Goal: Task Accomplishment & Management: Manage account settings

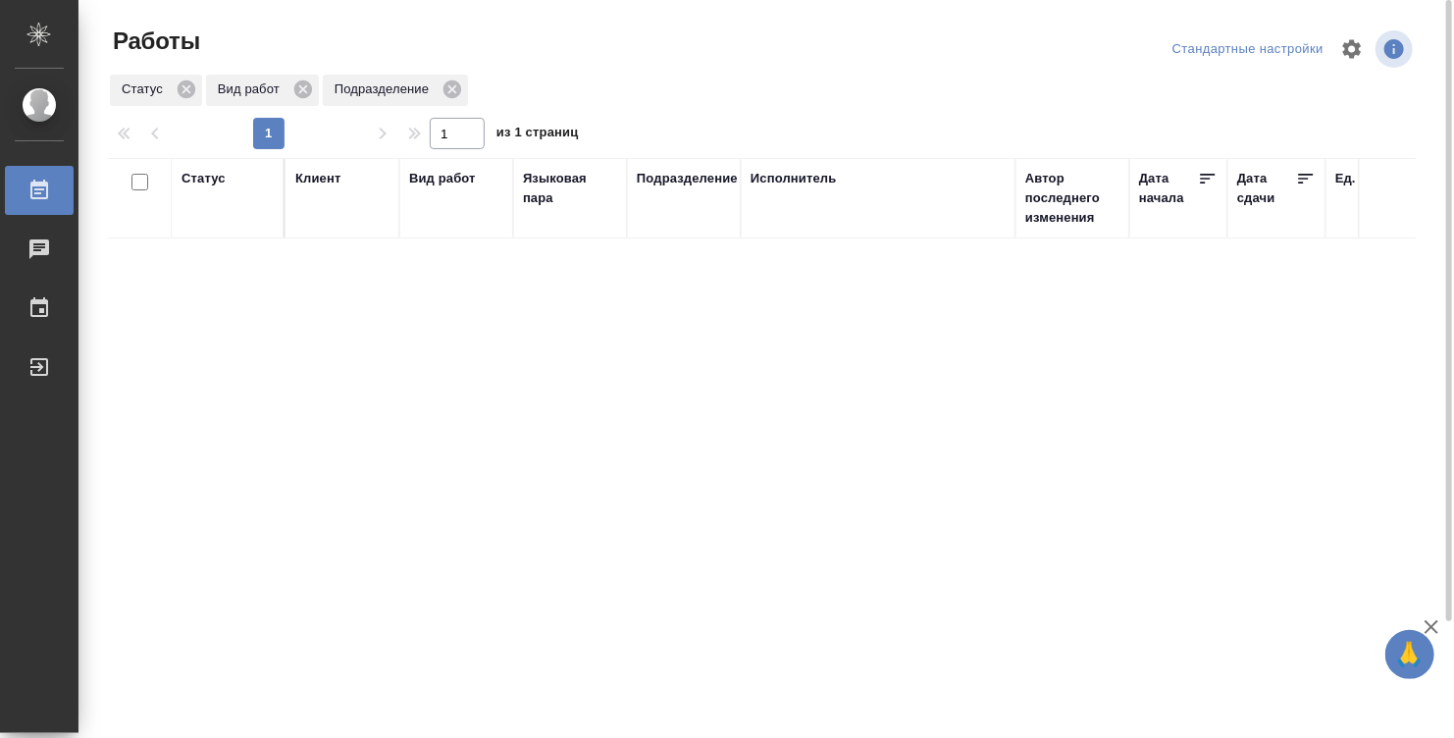
click at [220, 209] on div "Статус" at bounding box center [227, 198] width 92 height 59
click at [194, 178] on div "Статус" at bounding box center [203, 179] width 44 height 20
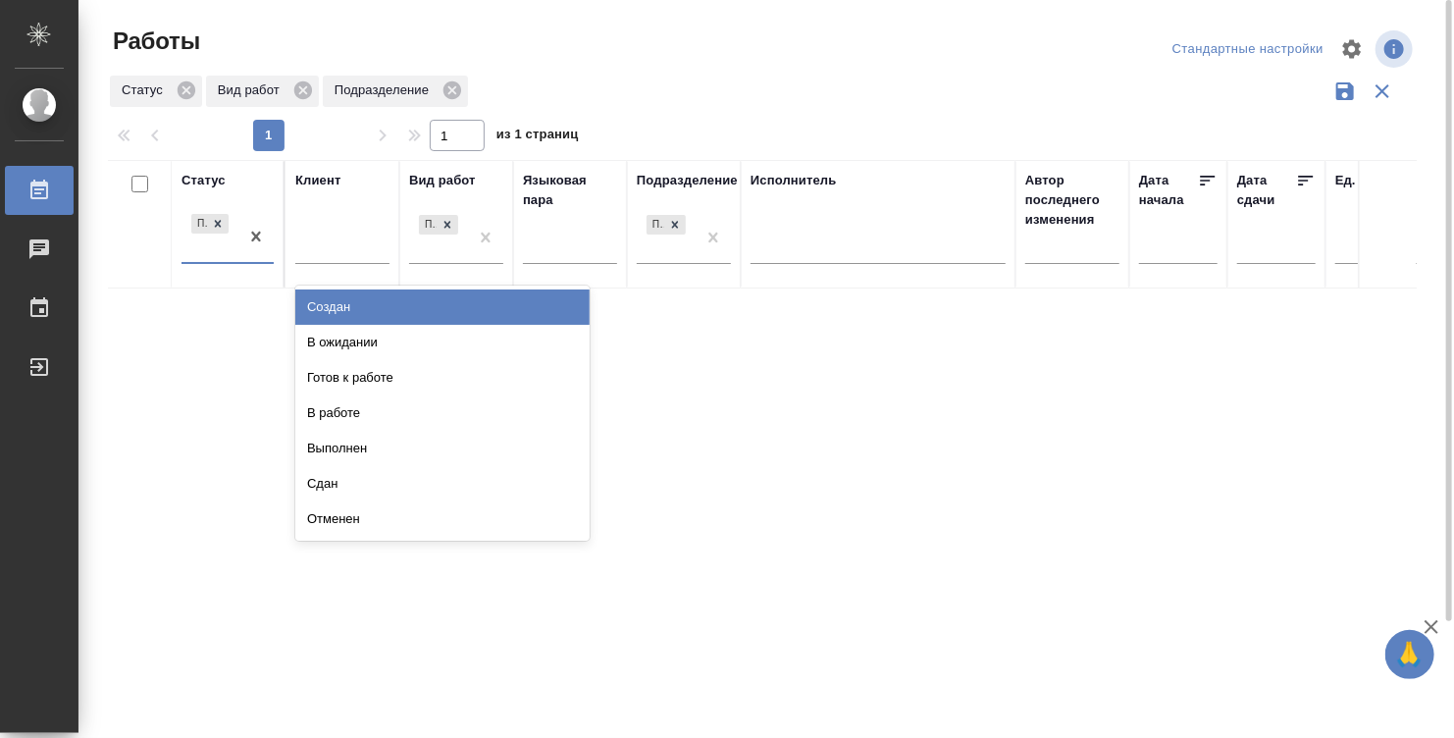
click at [193, 244] on div "Подбор" at bounding box center [209, 236] width 57 height 53
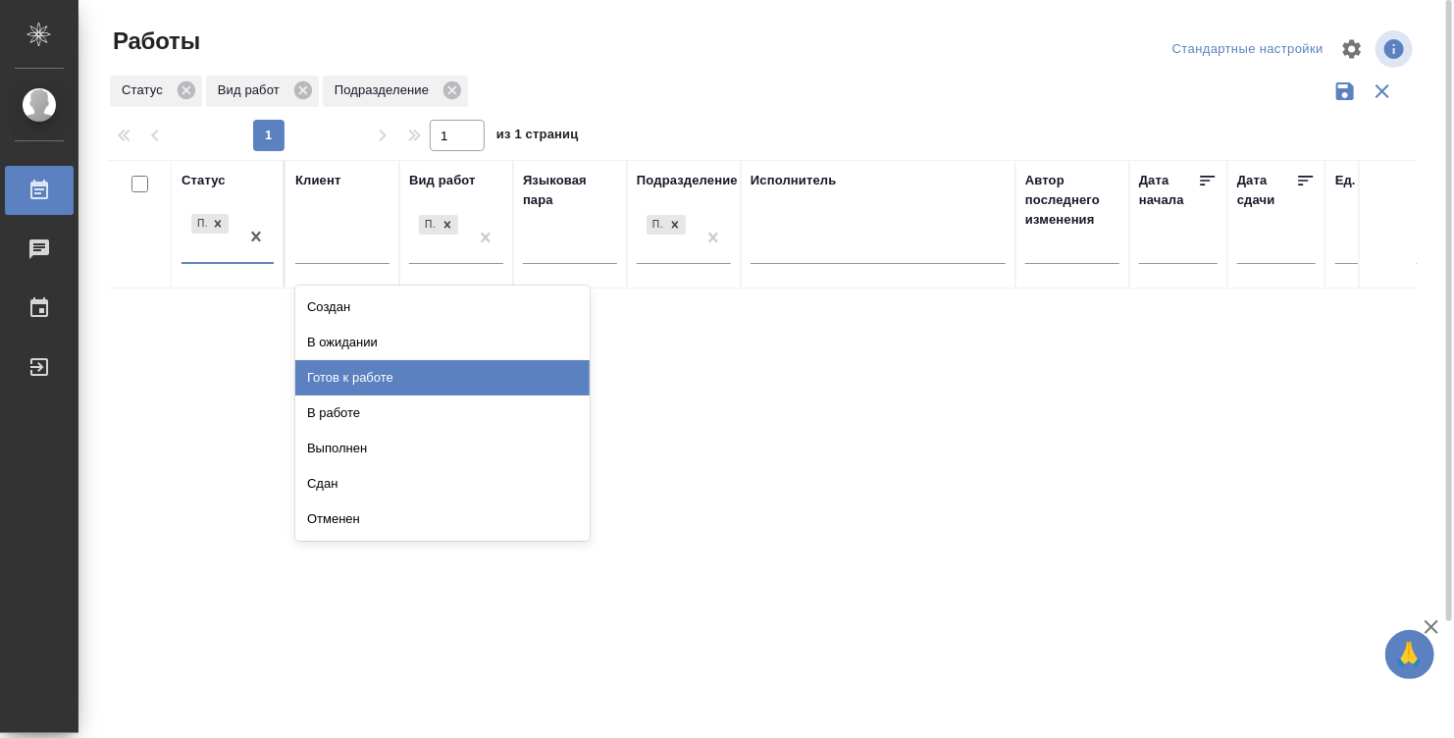
click at [372, 370] on div "Готов к работе" at bounding box center [442, 377] width 294 height 35
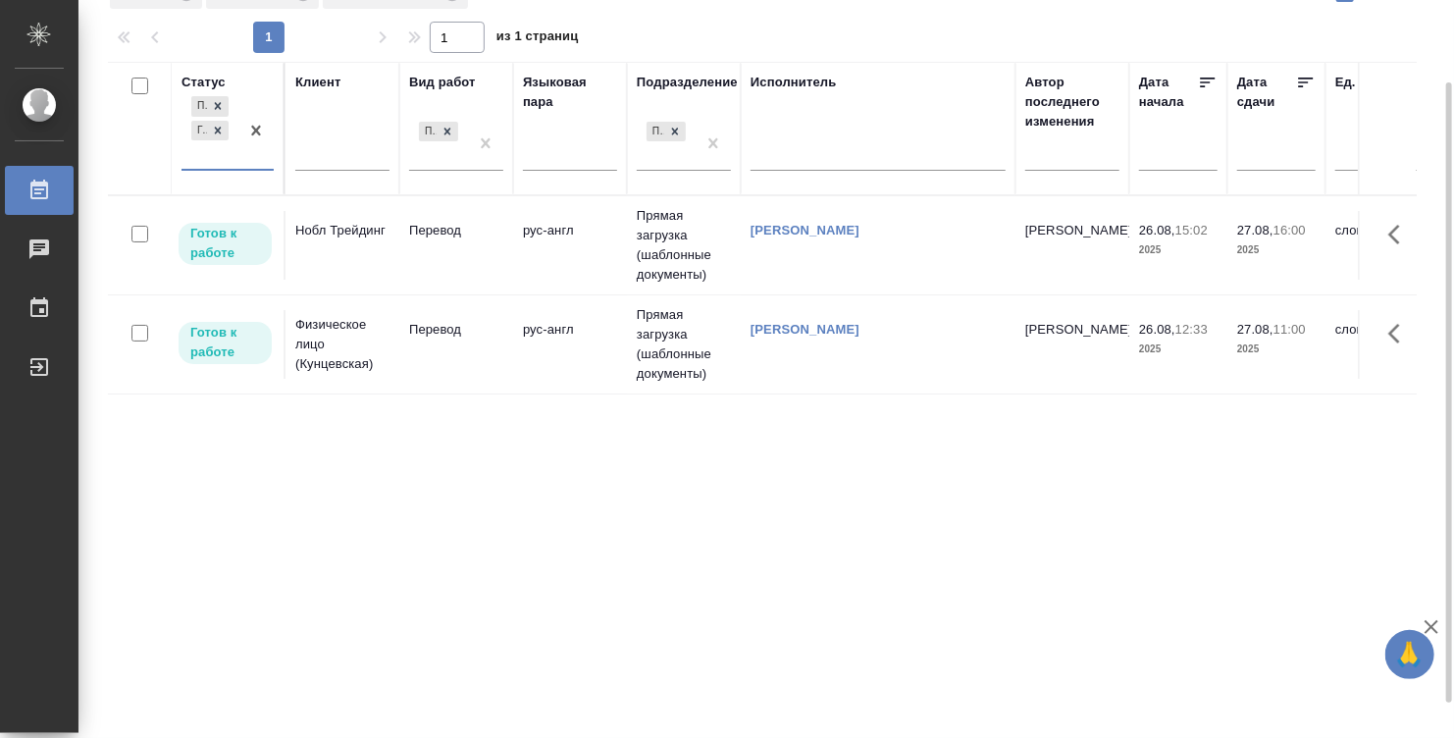
scroll to position [139, 0]
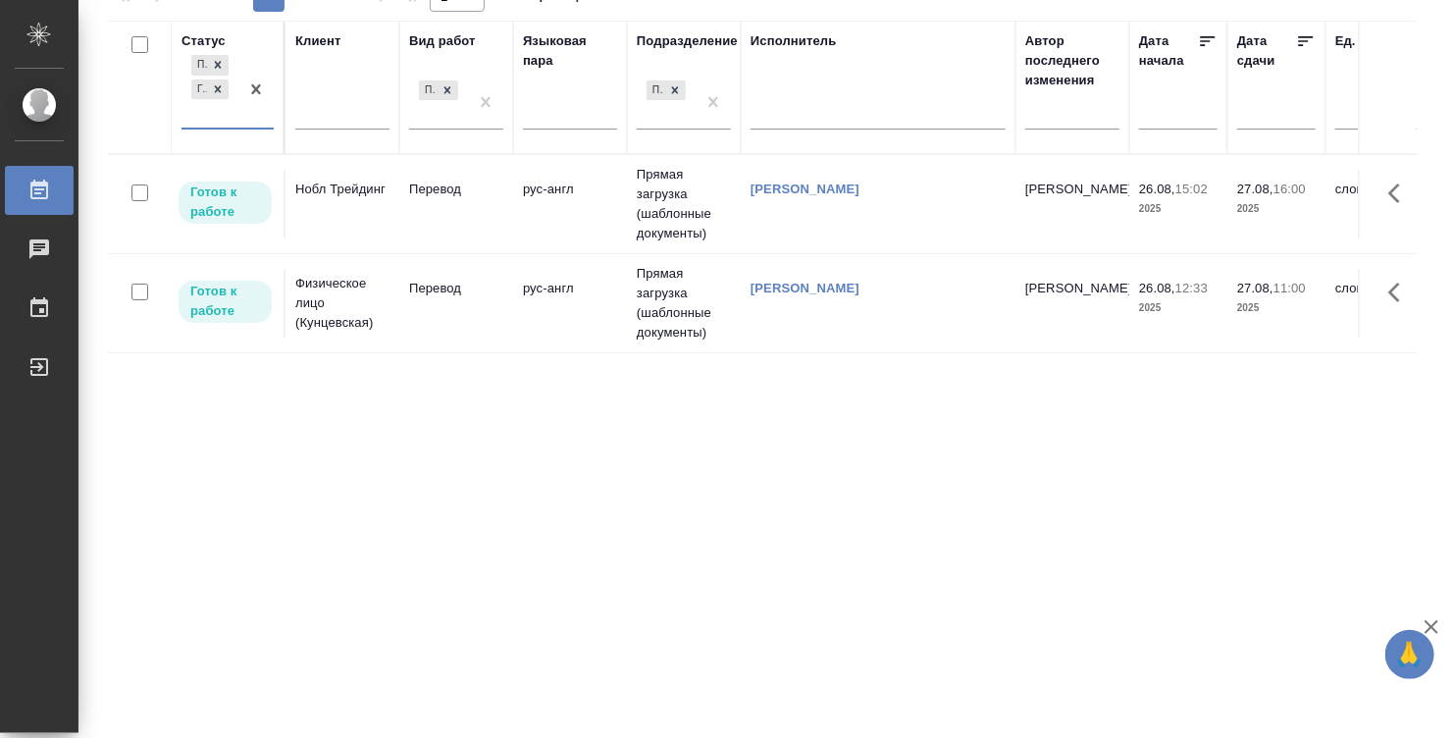
click at [903, 322] on td "[PERSON_NAME]" at bounding box center [878, 303] width 275 height 69
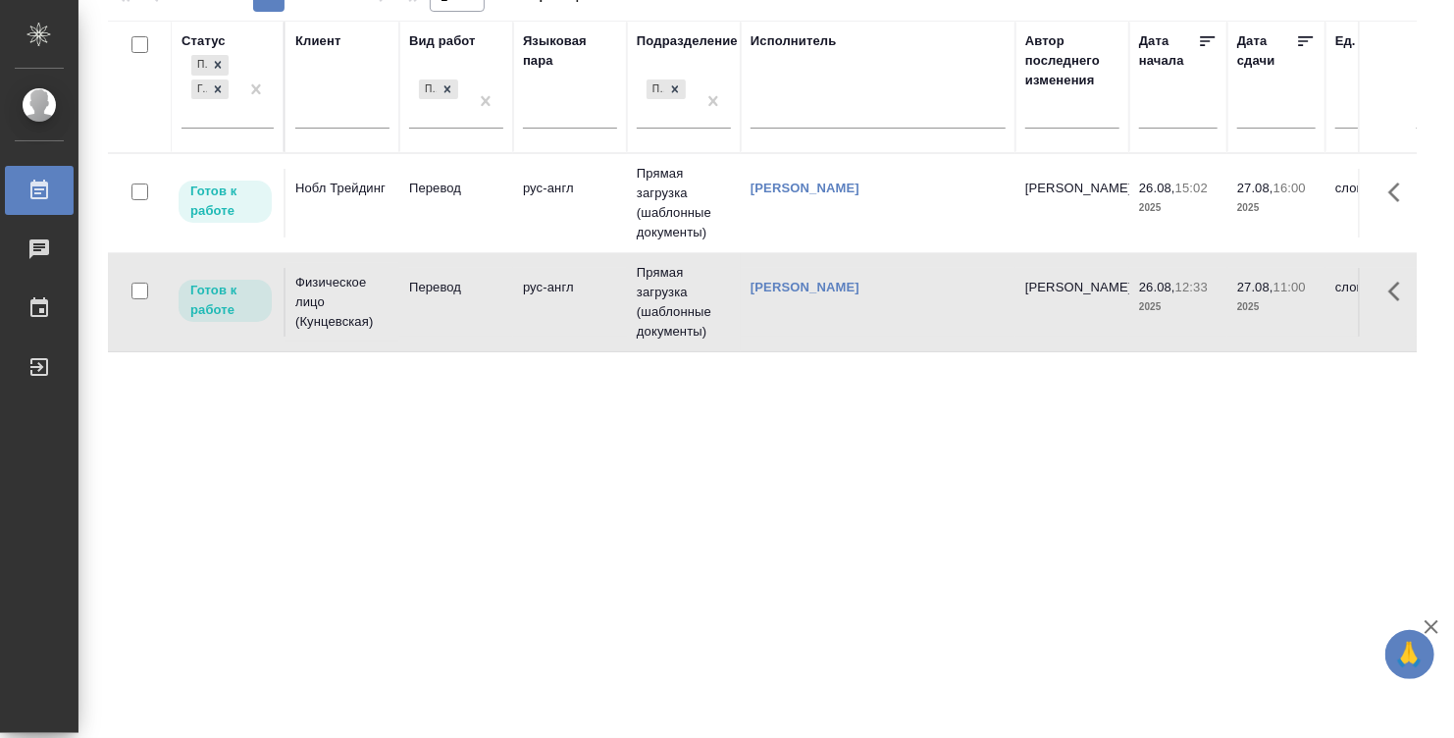
click at [903, 322] on td "[PERSON_NAME]" at bounding box center [878, 302] width 275 height 69
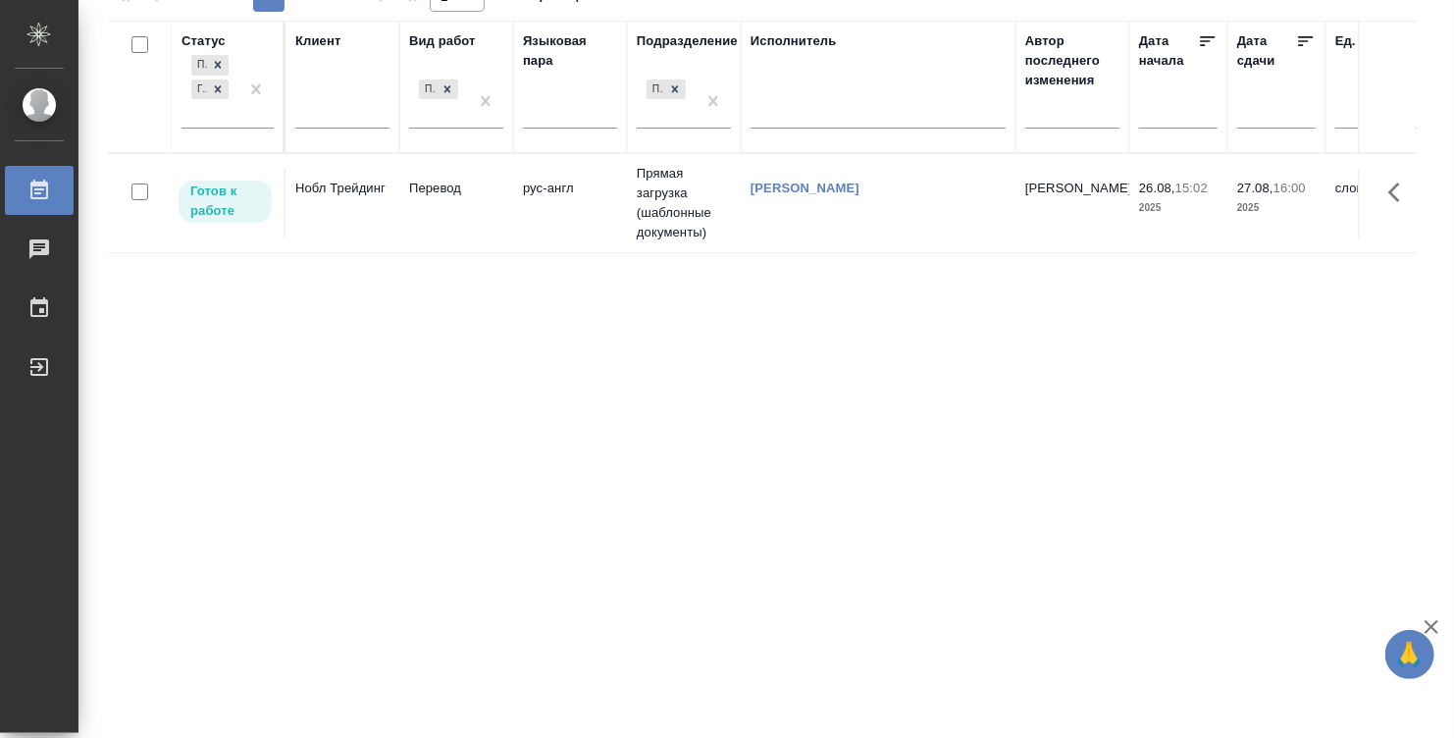
click at [955, 192] on div "[PERSON_NAME]" at bounding box center [877, 189] width 255 height 20
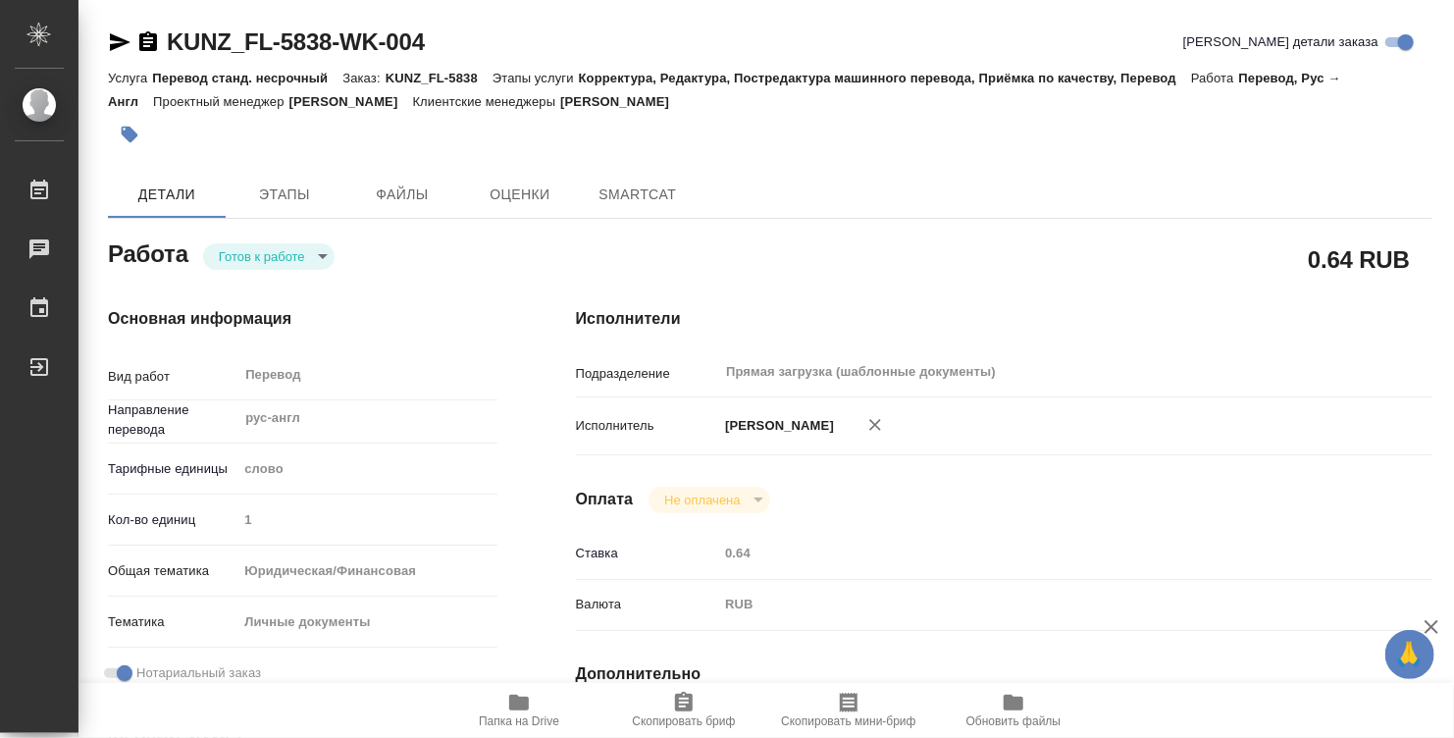
type textarea "x"
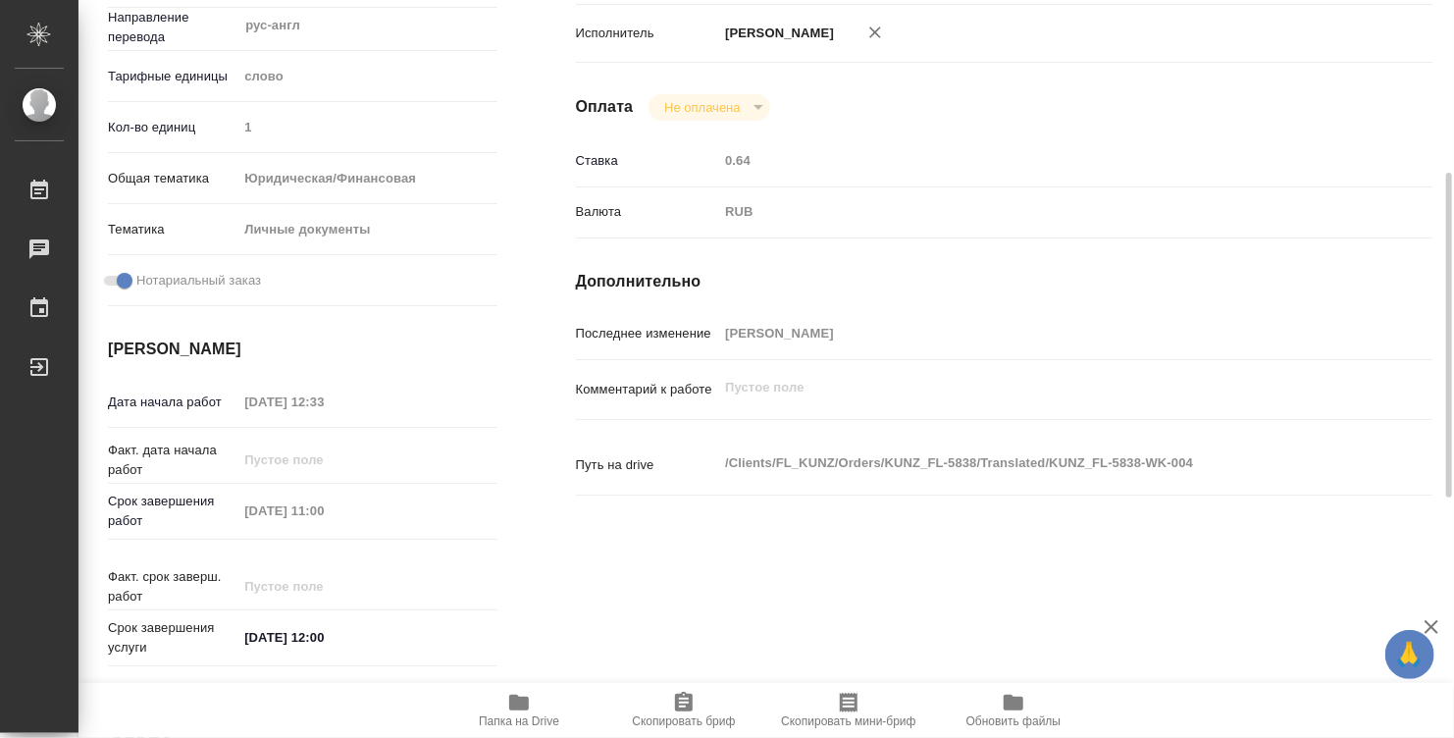
type textarea "x"
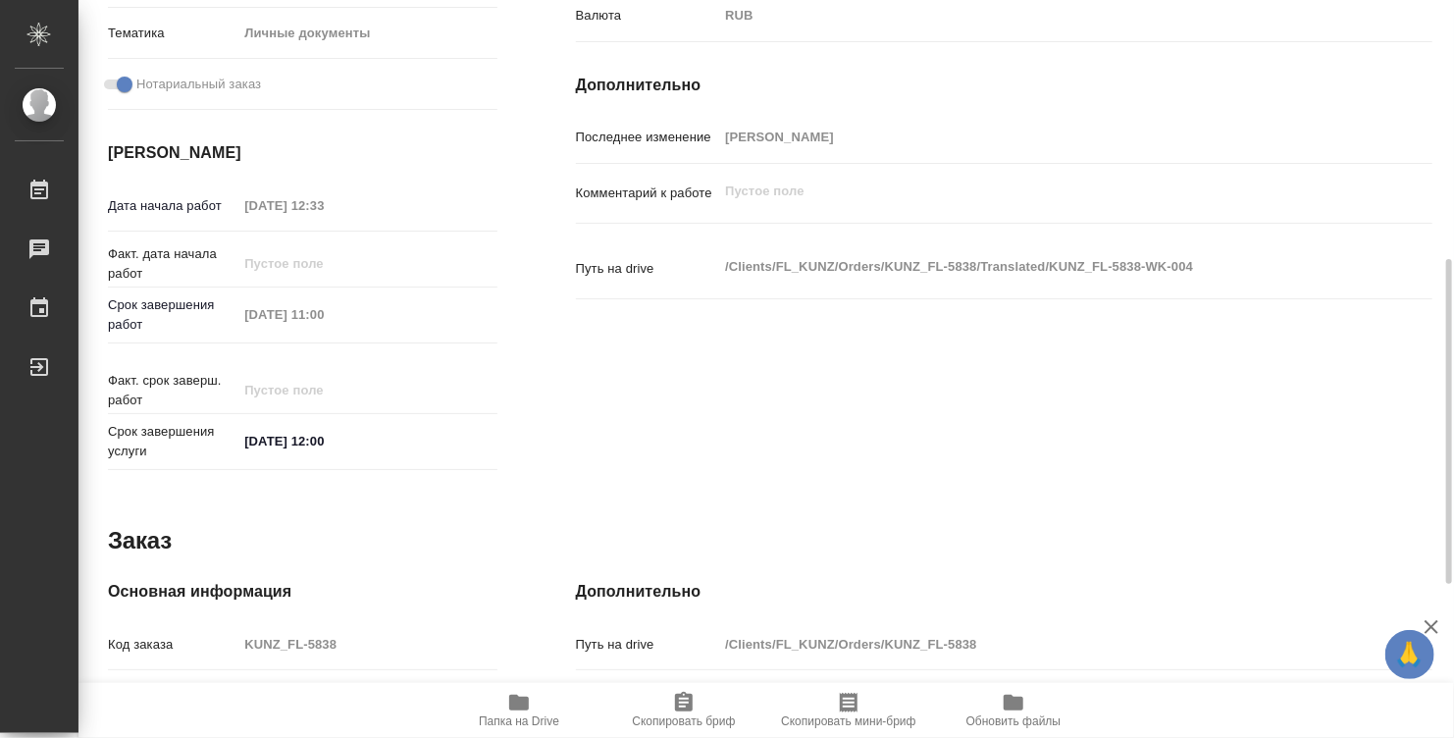
type textarea "x"
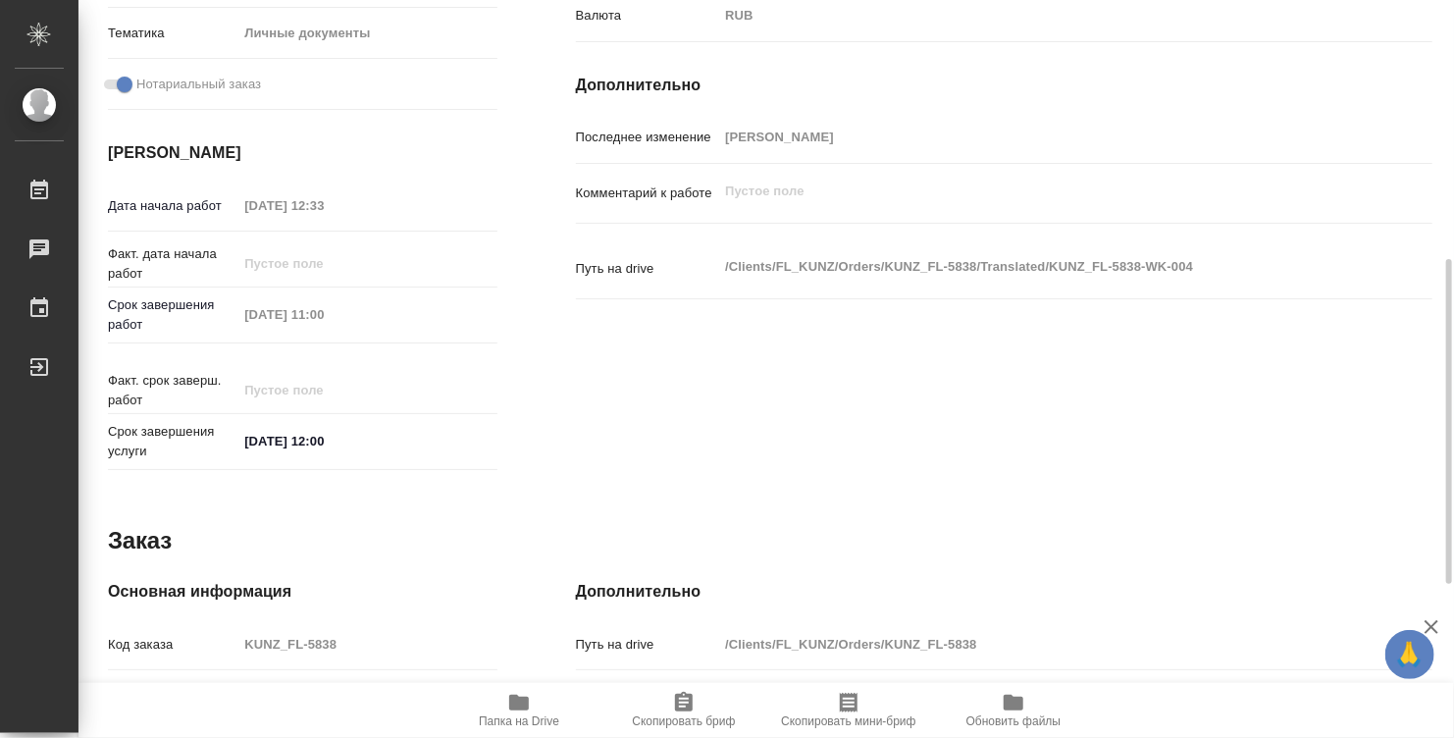
scroll to position [936, 0]
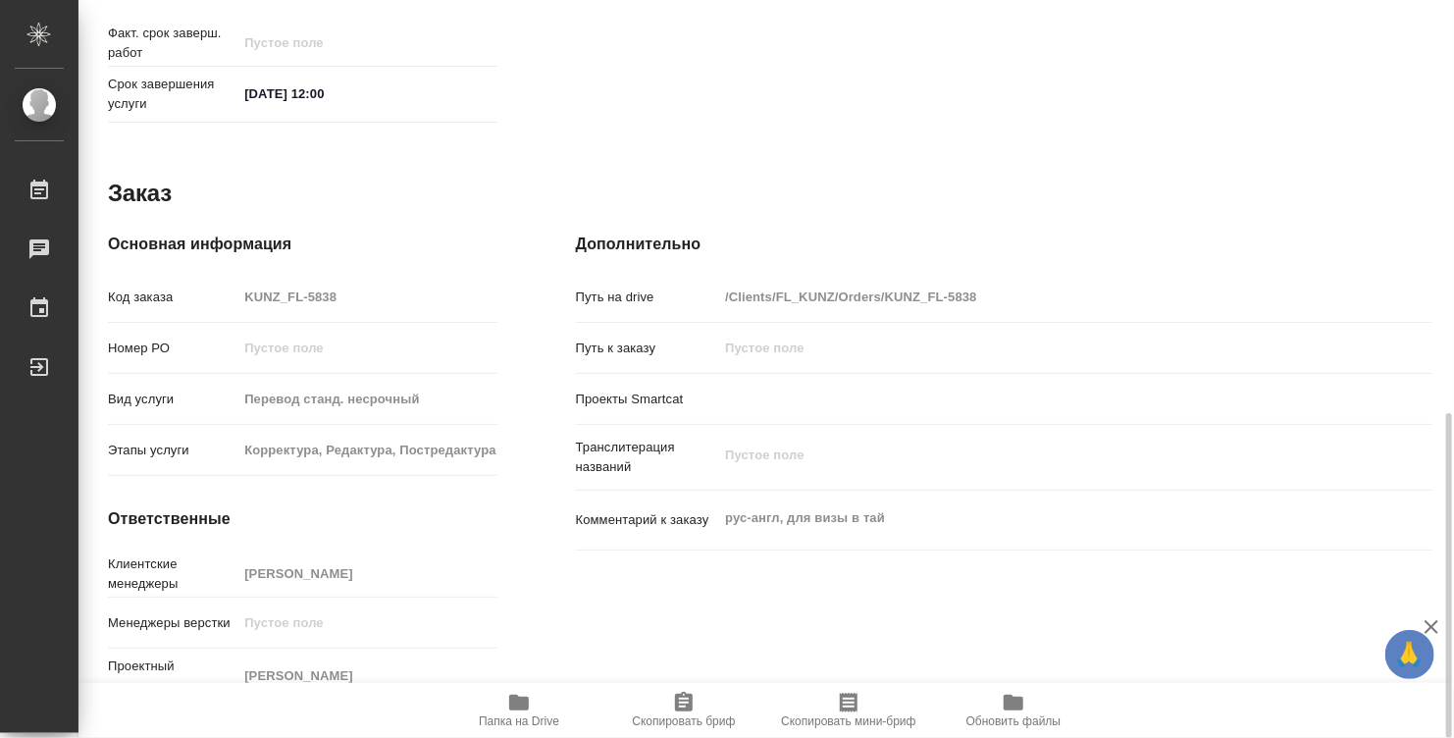
type textarea "x"
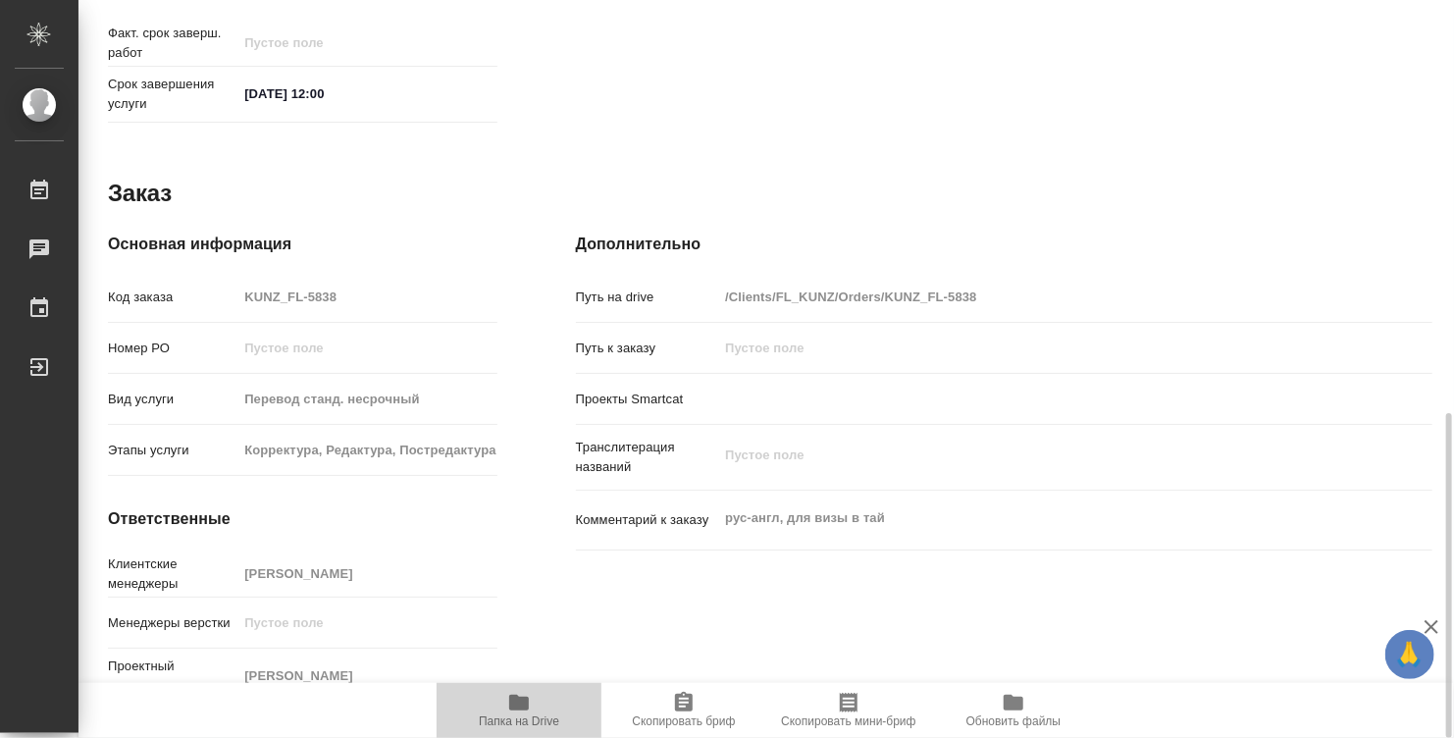
click at [521, 701] on icon "button" at bounding box center [519, 702] width 20 height 16
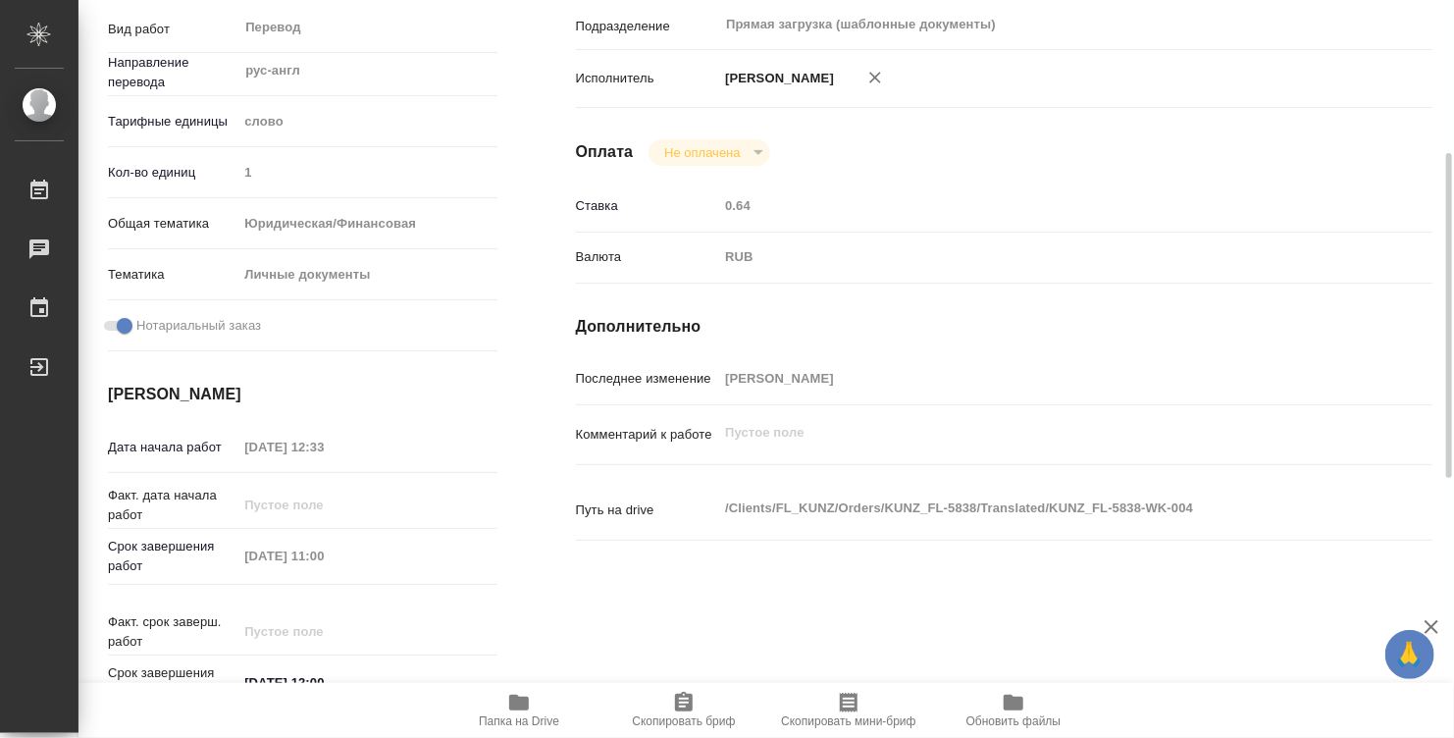
scroll to position [0, 0]
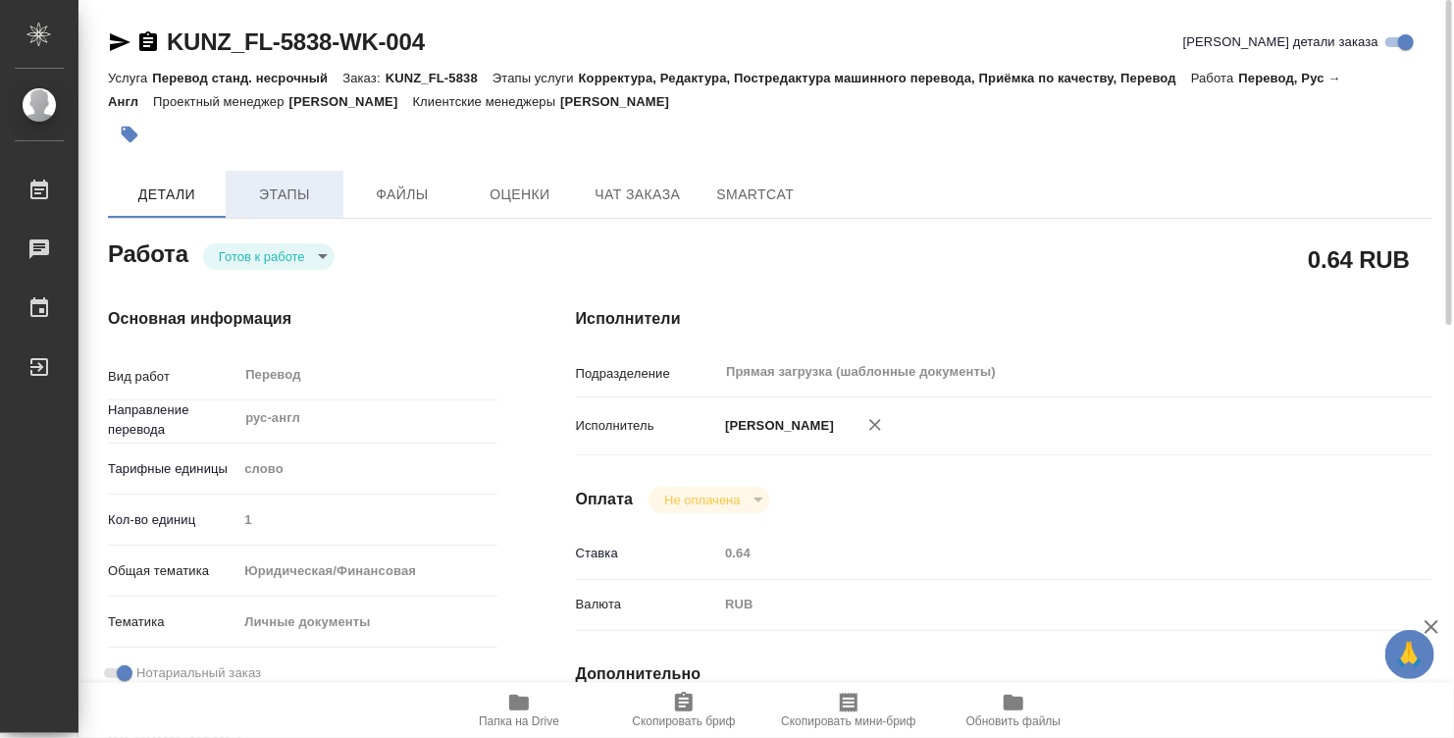
click at [270, 190] on span "Этапы" at bounding box center [284, 194] width 94 height 25
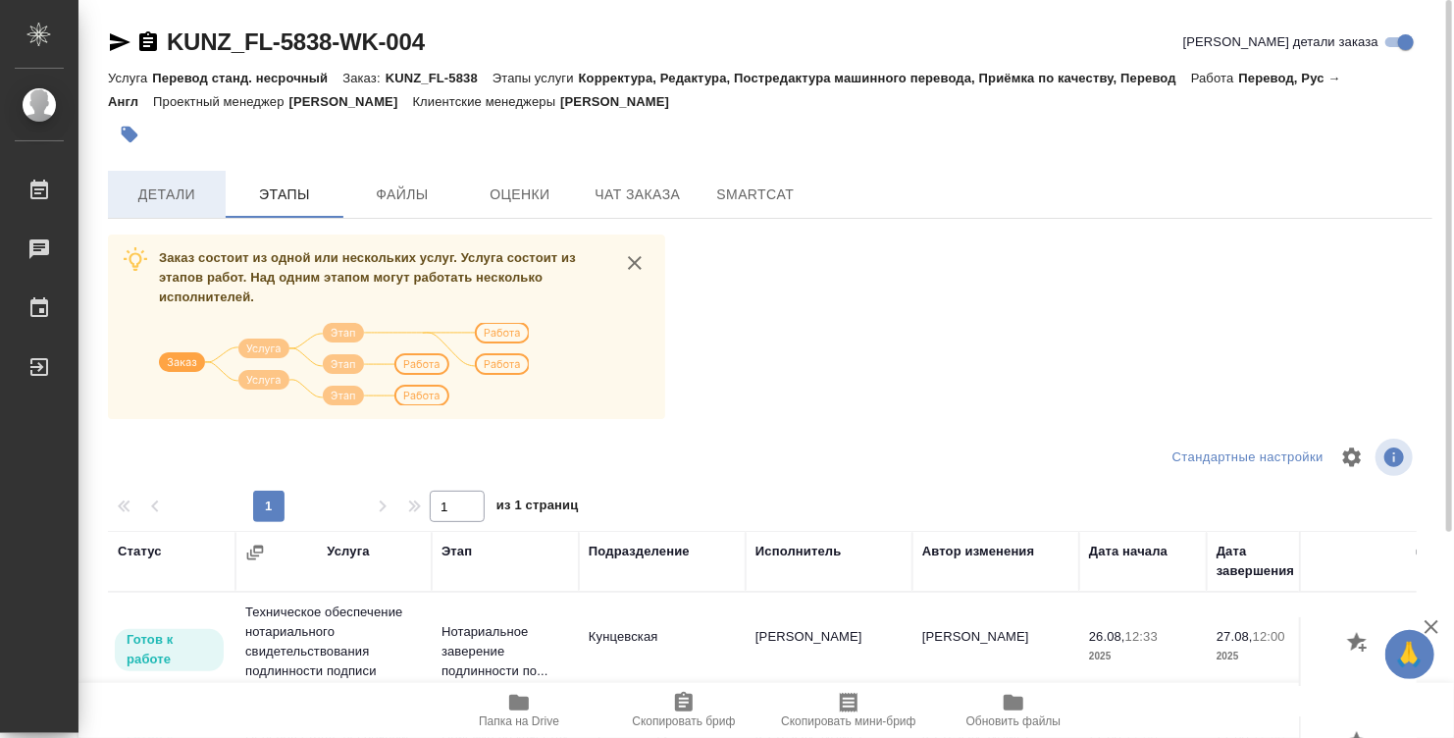
click at [165, 192] on span "Детали" at bounding box center [167, 194] width 94 height 25
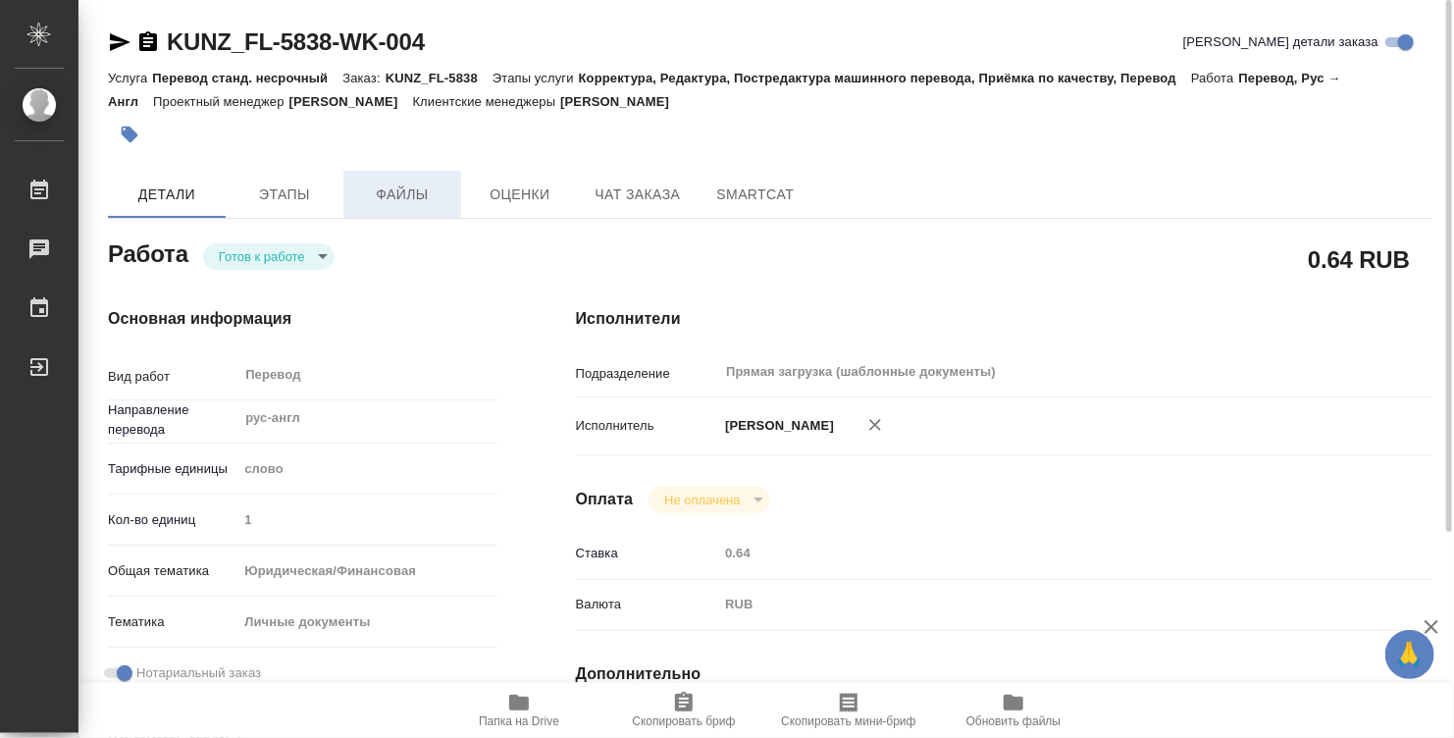
type textarea "x"
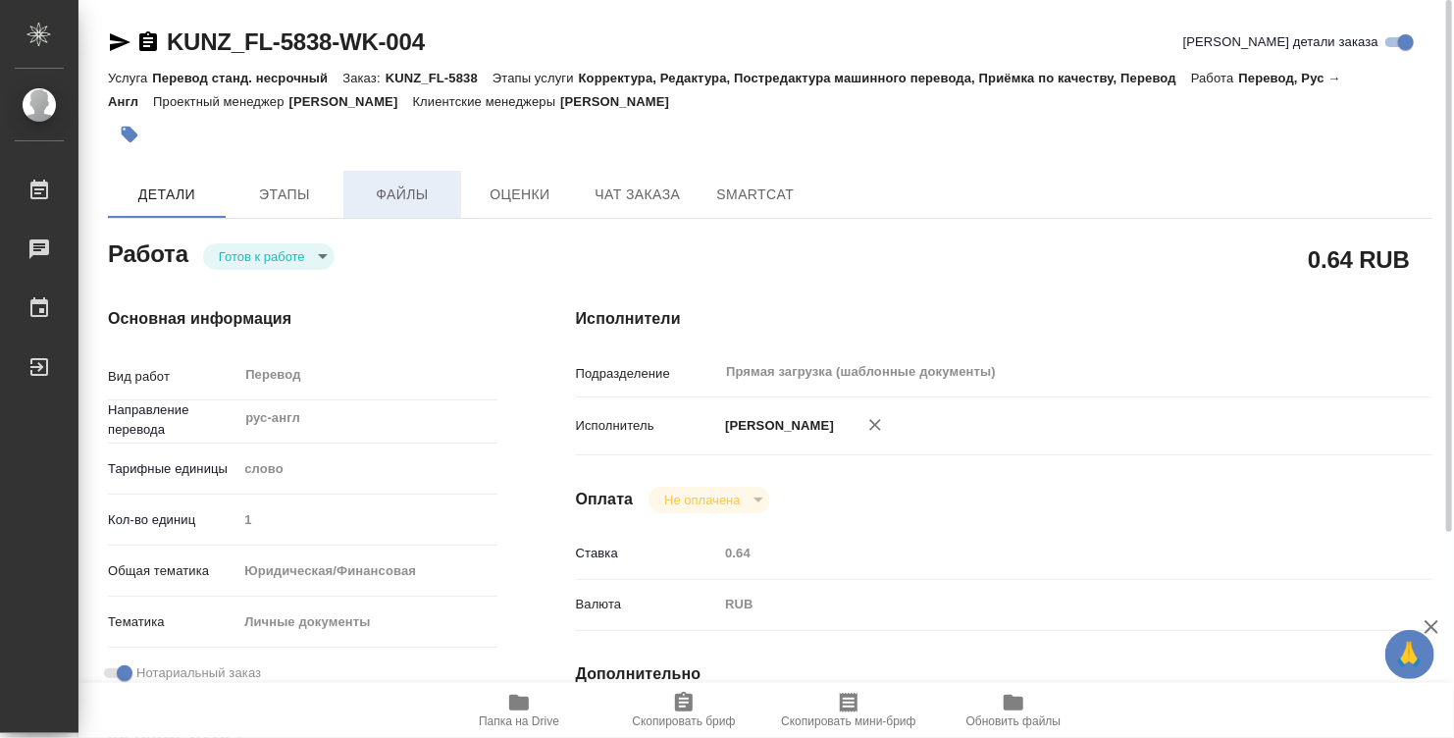
type textarea "x"
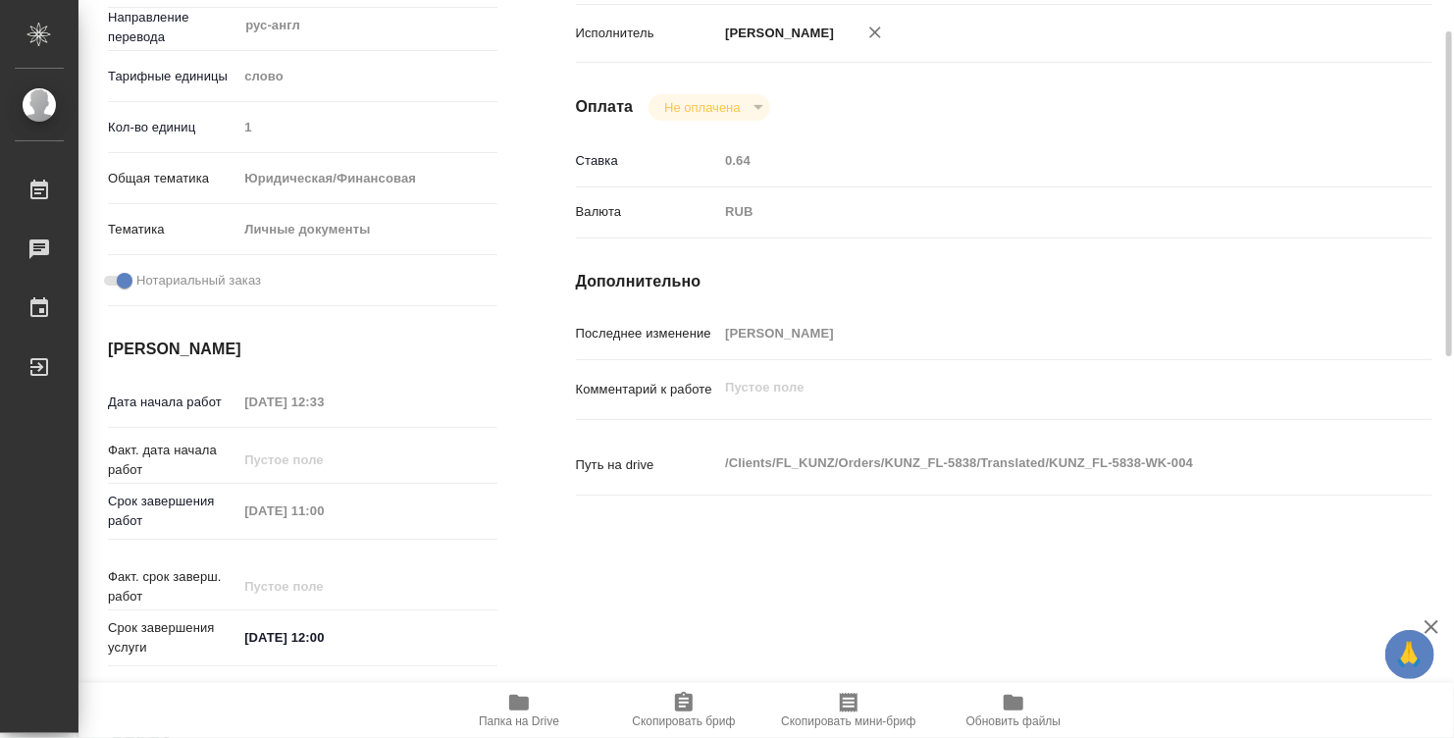
type textarea "x"
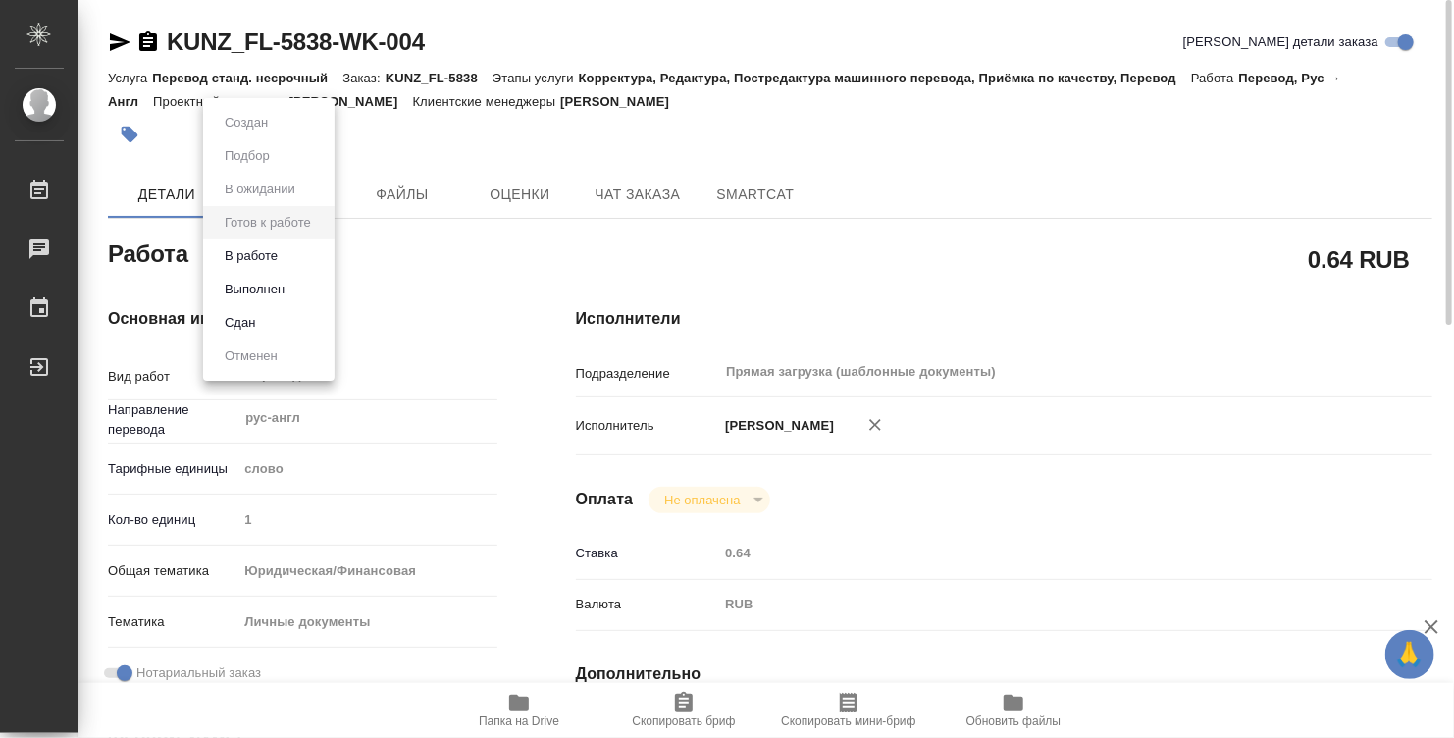
click at [291, 256] on body "🙏 .cls-1 fill:#fff; AWATERA Denisova Elina Работы 0 Чаты График Выйти KUNZ_FL-5…" at bounding box center [727, 369] width 1454 height 738
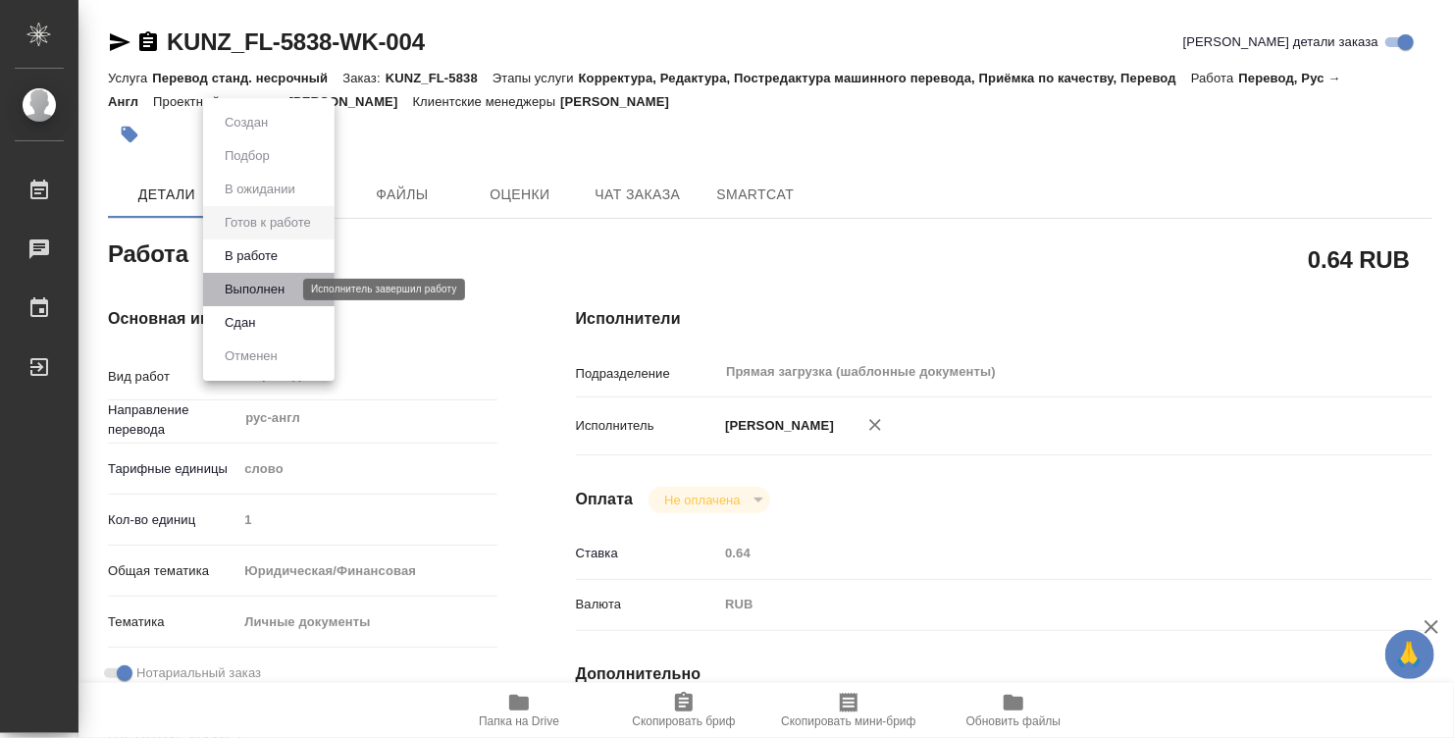
click at [261, 283] on button "Выполнен" at bounding box center [255, 290] width 72 height 22
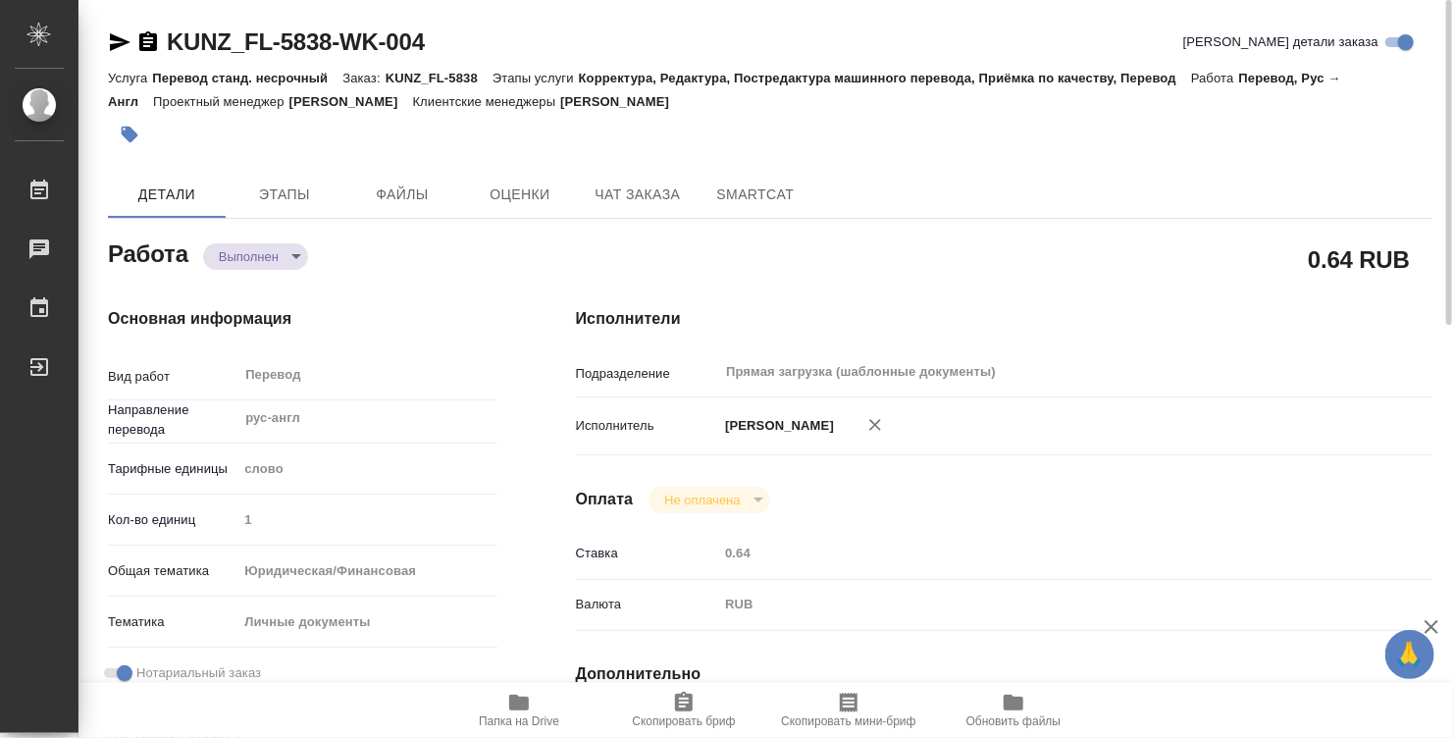
type textarea "x"
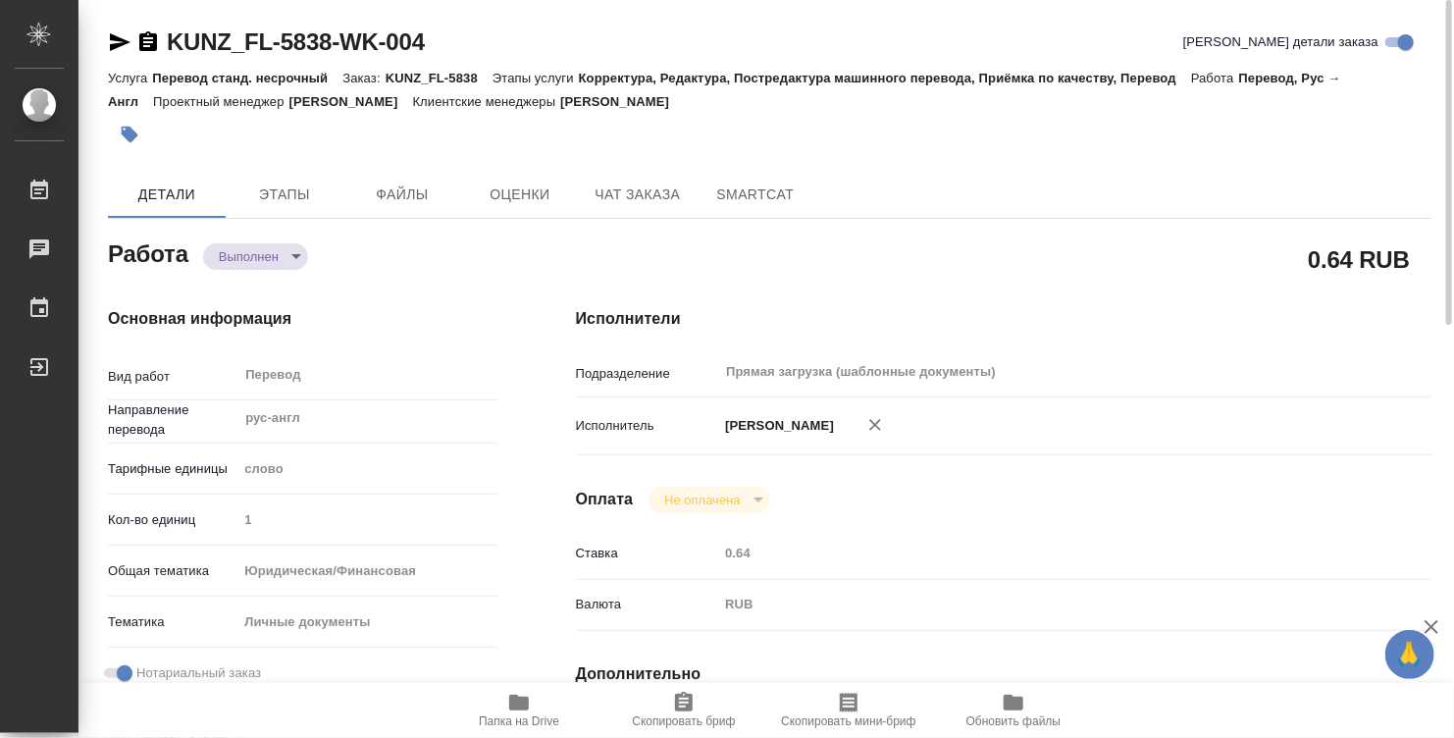
type textarea "x"
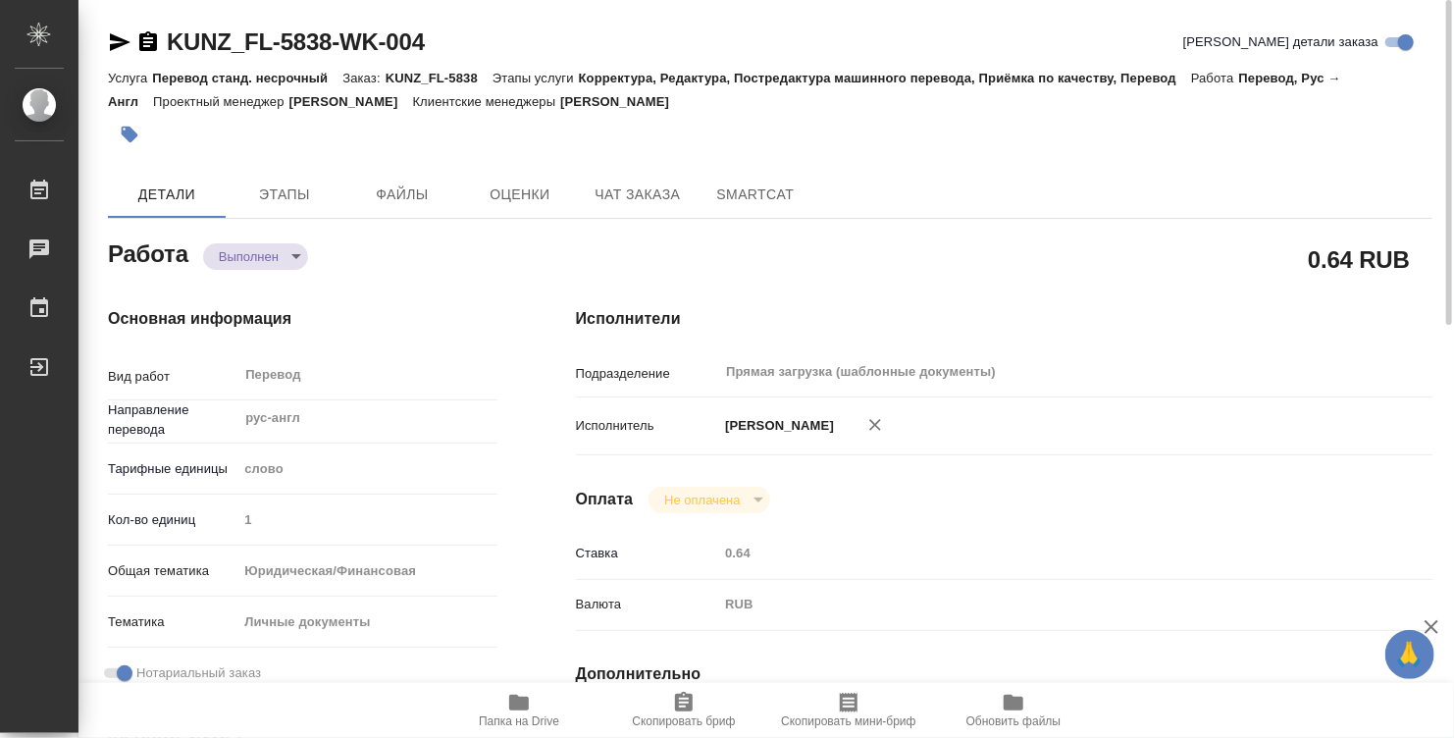
type textarea "x"
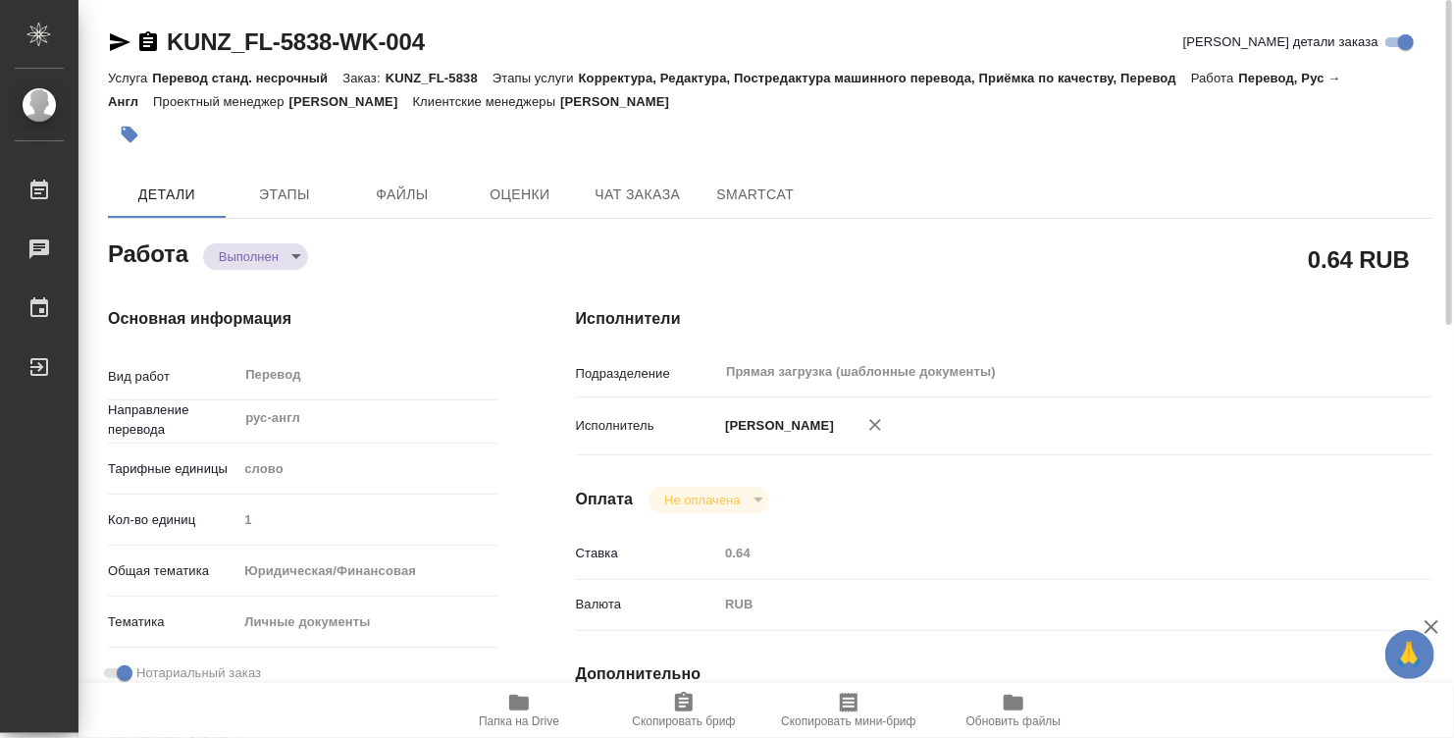
type textarea "x"
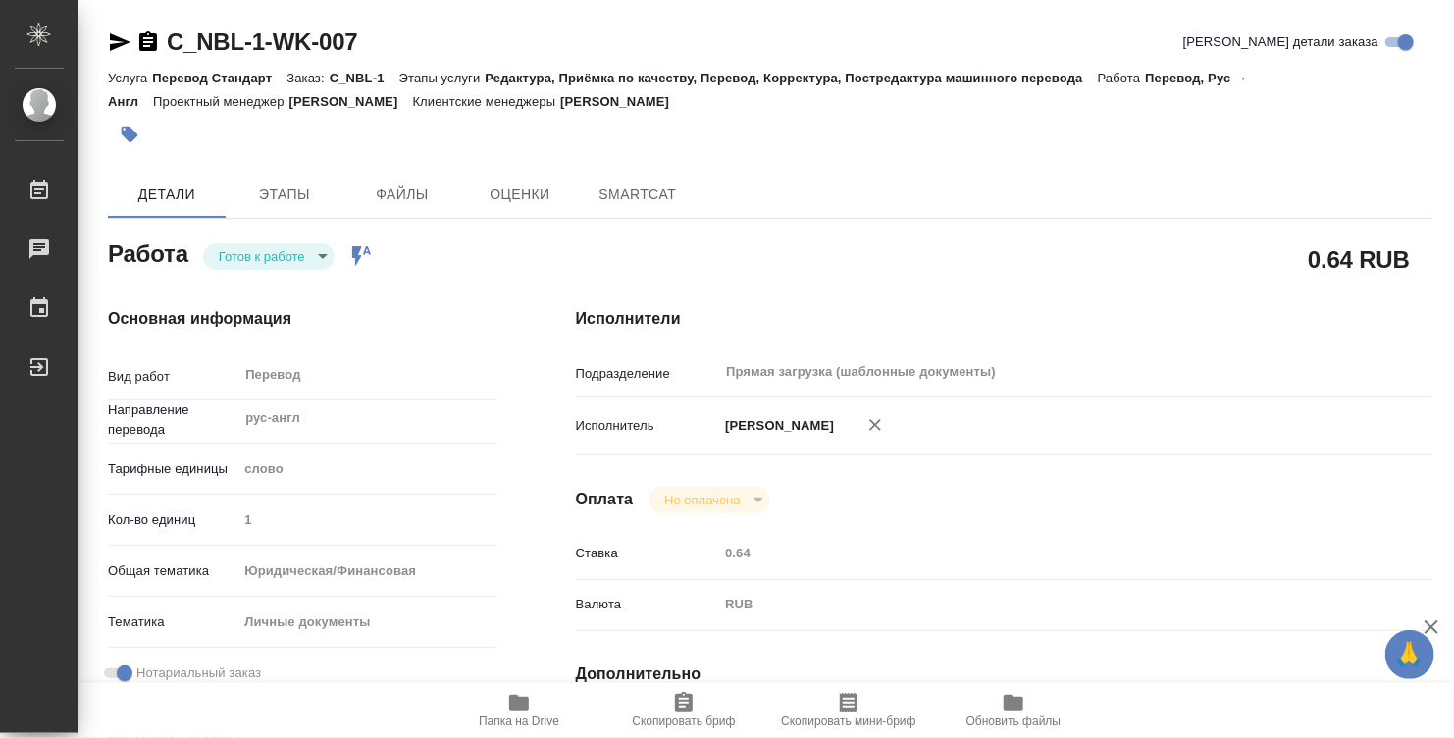
type textarea "x"
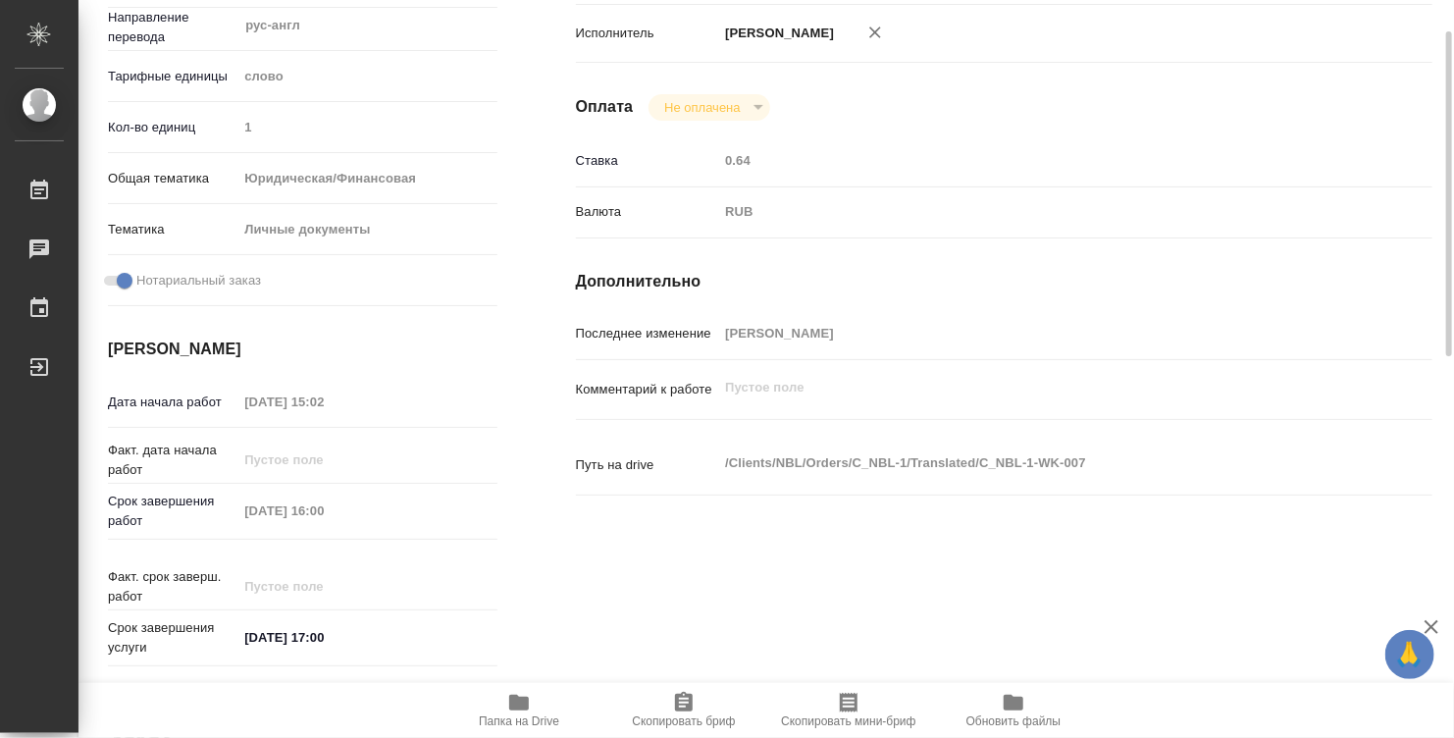
type textarea "x"
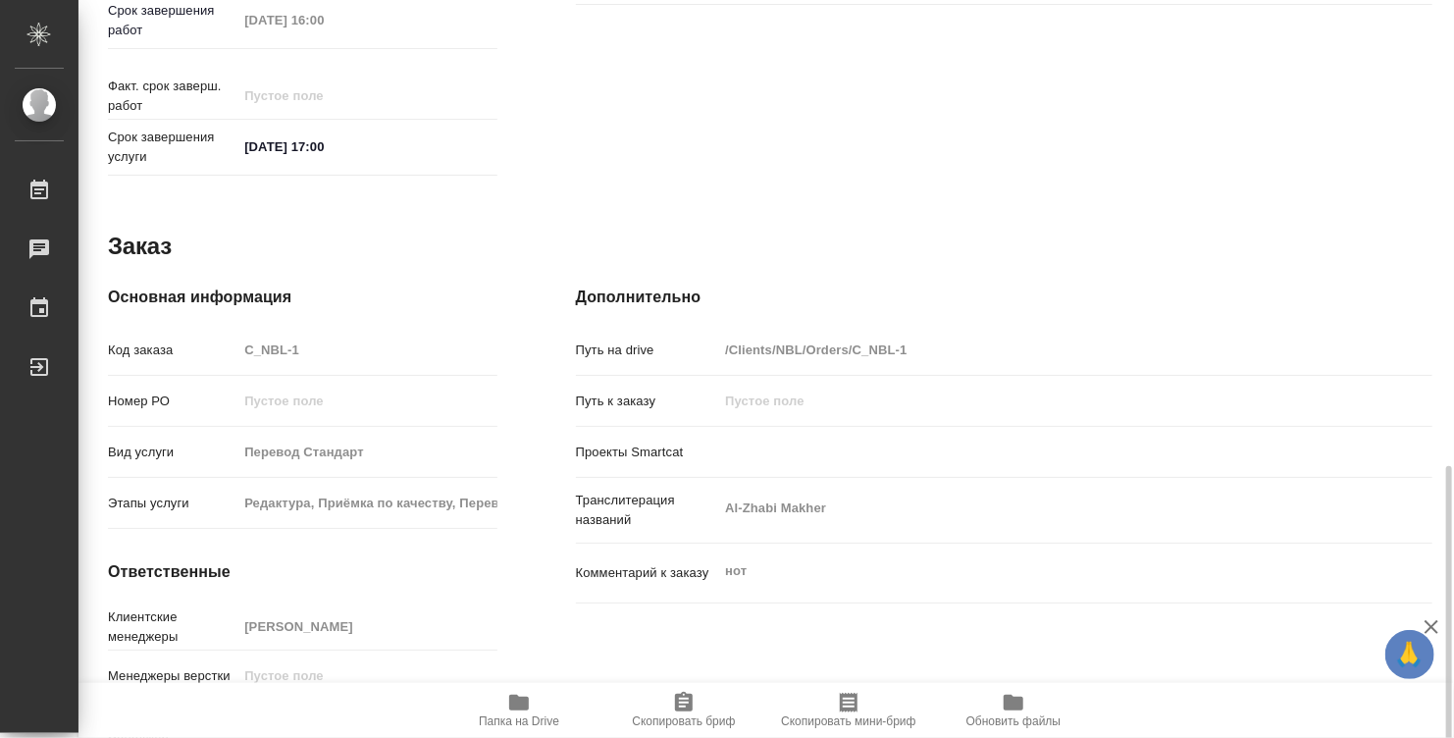
scroll to position [936, 0]
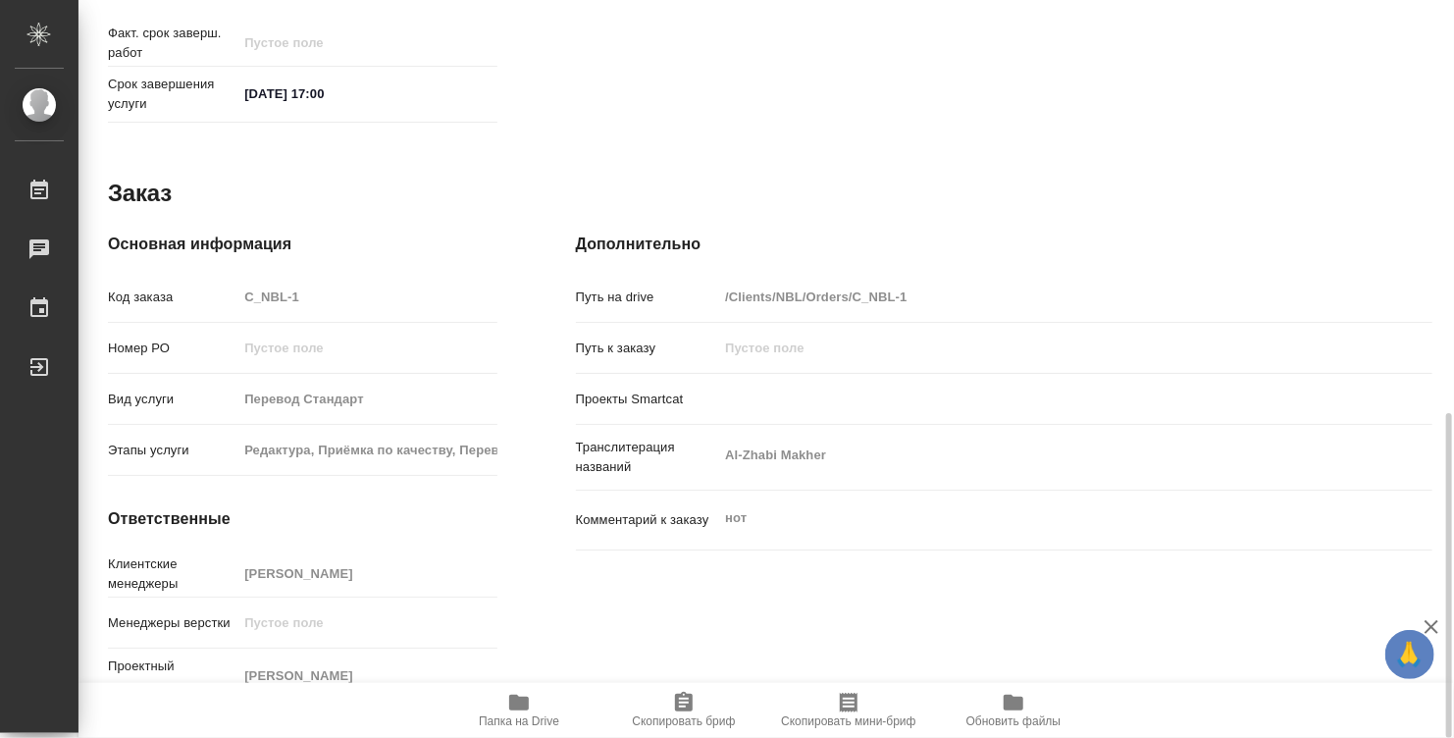
type textarea "x"
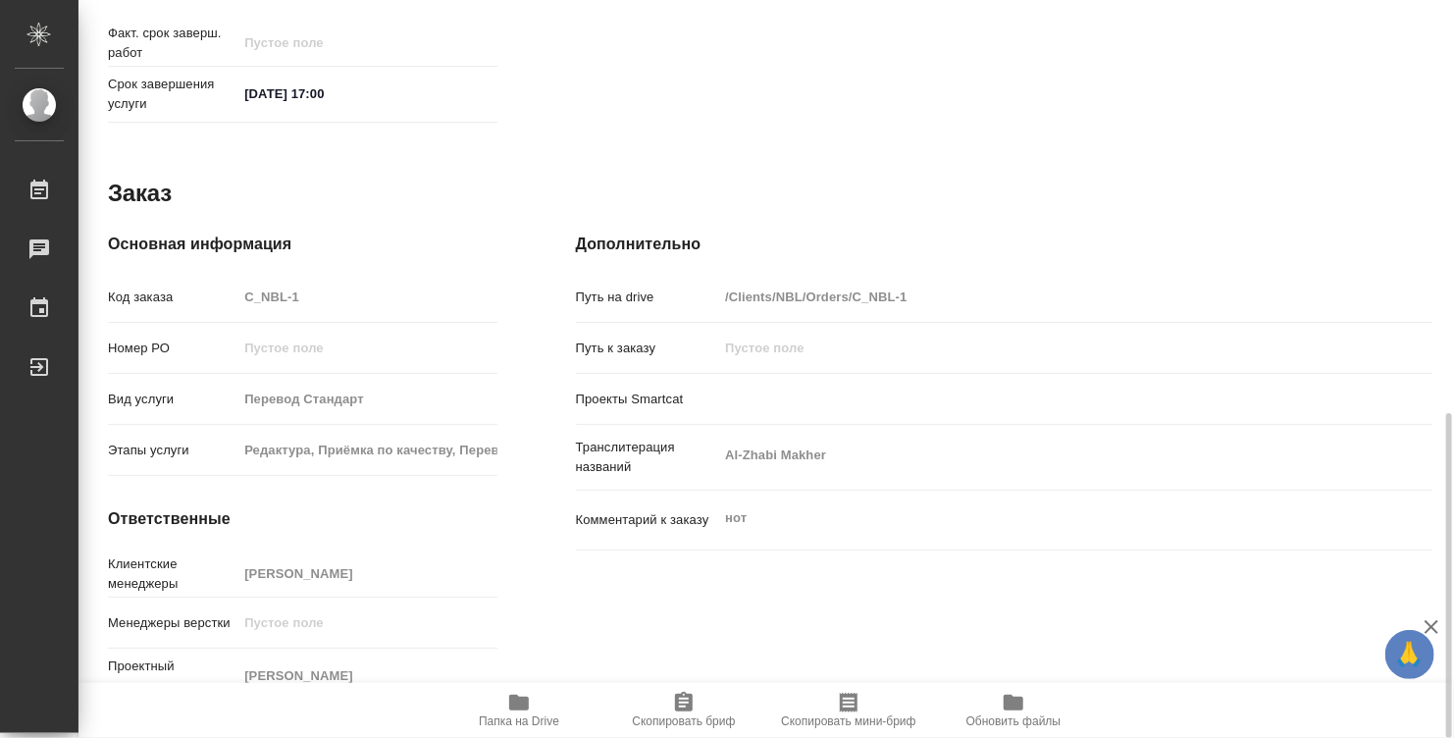
type textarea "x"
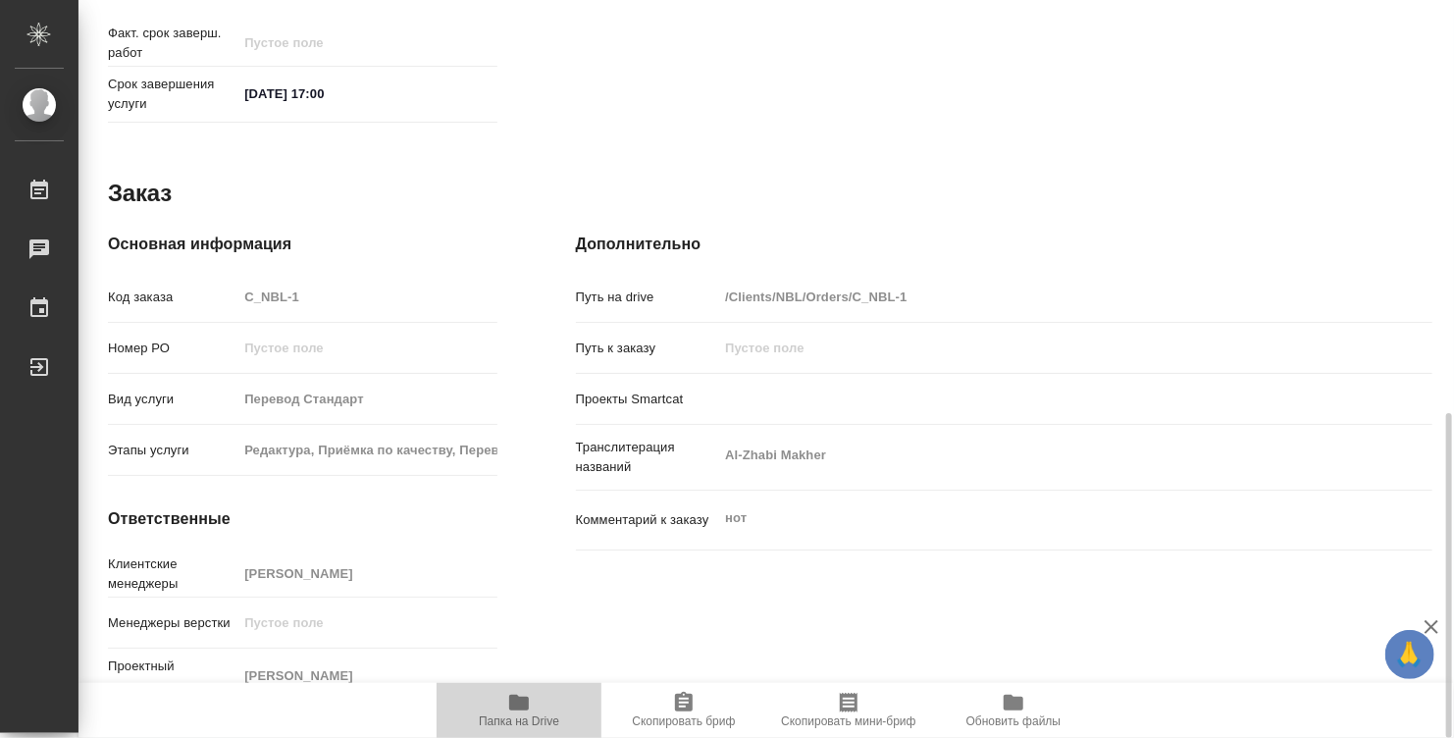
click at [508, 690] on button "Папка на Drive" at bounding box center [519, 710] width 165 height 55
